Goal: Task Accomplishment & Management: Use online tool/utility

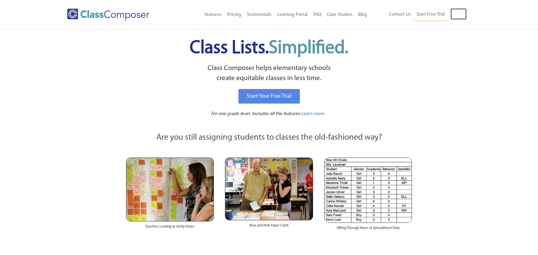
click at [456, 14] on link "Log In" at bounding box center [458, 13] width 16 height 11
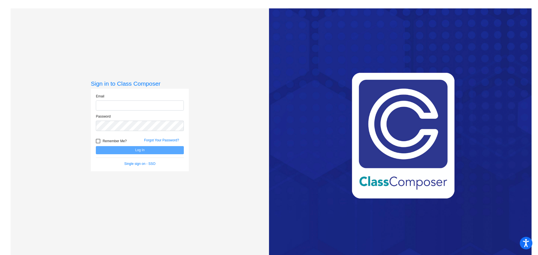
type input "[PERSON_NAME][EMAIL_ADDRESS][DOMAIN_NAME]"
click at [134, 151] on button "Log In" at bounding box center [140, 150] width 88 height 8
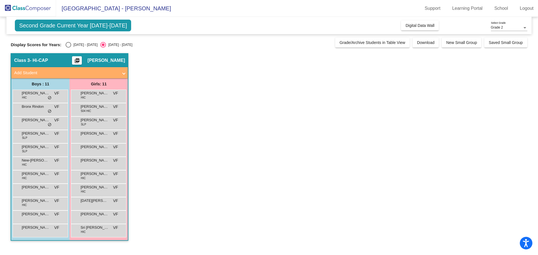
click at [66, 45] on div "Select an option" at bounding box center [69, 45] width 6 height 6
click at [68, 48] on input "[DATE] - [DATE]" at bounding box center [68, 48] width 0 height 0
radio input "true"
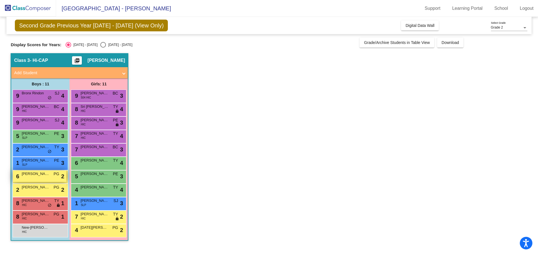
click at [39, 178] on div "6 [PERSON_NAME] PG lock do_not_disturb_alt 2" at bounding box center [39, 176] width 53 height 11
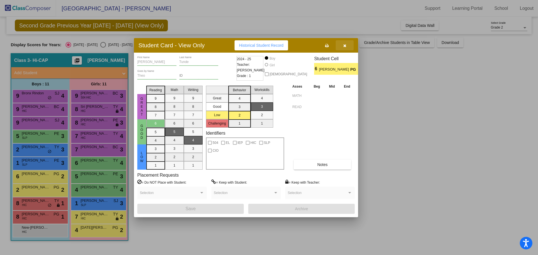
click at [345, 47] on icon "button" at bounding box center [344, 46] width 3 height 4
